Goal: Find specific page/section: Find specific page/section

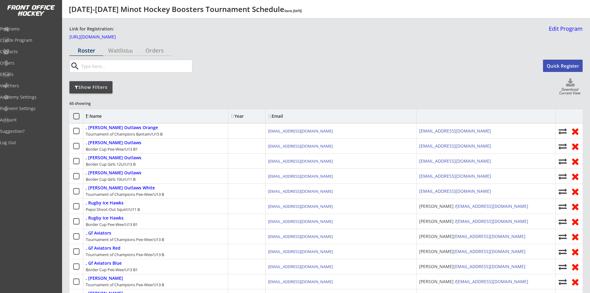
drag, startPoint x: 94, startPoint y: 87, endPoint x: 140, endPoint y: 95, distance: 46.9
click at [94, 86] on div "Show Filters" at bounding box center [91, 87] width 43 height 6
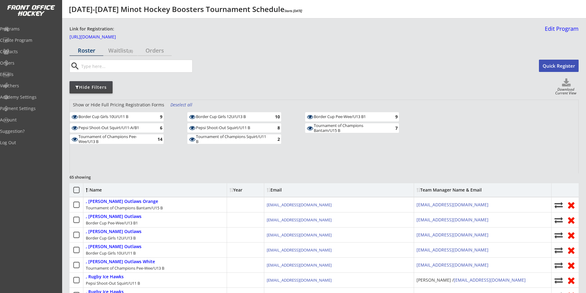
drag, startPoint x: 121, startPoint y: 129, endPoint x: 203, endPoint y: 127, distance: 81.5
click at [121, 129] on div "Pepsi Shoot-Out Squirt/U11-A/B1" at bounding box center [114, 127] width 72 height 5
click at [121, 139] on div "Tournament of Champions Pee-Wee/U13 B" at bounding box center [114, 139] width 72 height 10
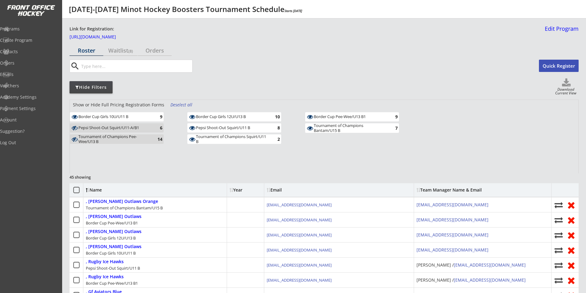
click at [213, 119] on div "Border Cup Girls 12U/U13 B" at bounding box center [232, 116] width 72 height 5
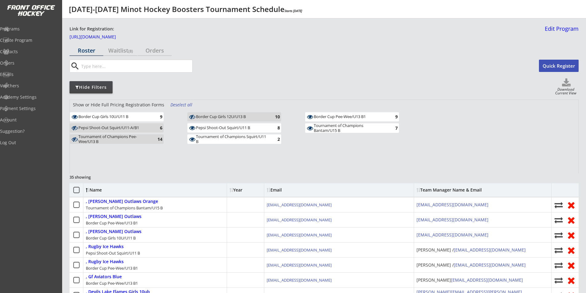
click at [213, 128] on div "Pepsi Shoot-Out Squirt/U11 B" at bounding box center [232, 127] width 72 height 5
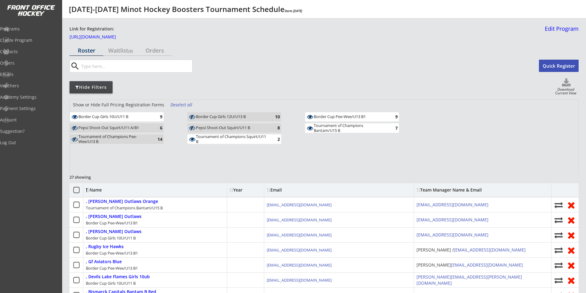
click at [213, 137] on div "Tournament of Champions Squirt/U11 B" at bounding box center [232, 139] width 72 height 10
click at [332, 117] on div "Border Cup Pee-Wee/U13 B1" at bounding box center [350, 116] width 72 height 5
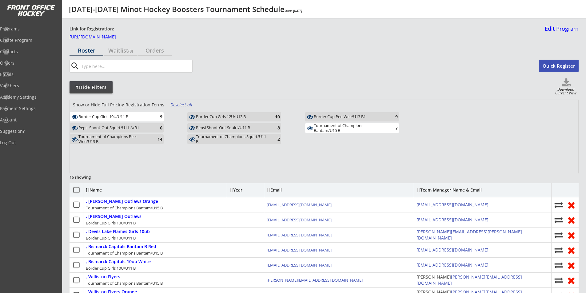
click at [330, 127] on div "Tournament of Champions Bantam/U15 B" at bounding box center [350, 128] width 72 height 10
